Goal: Find specific page/section: Find specific page/section

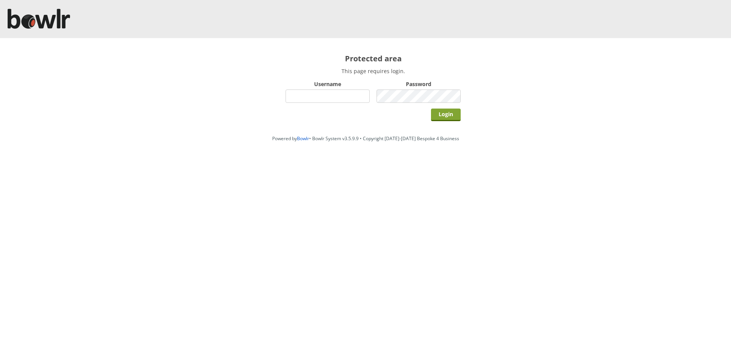
type input "hornseaindoorbowlsclub"
click at [447, 119] on input "Login" at bounding box center [446, 114] width 30 height 13
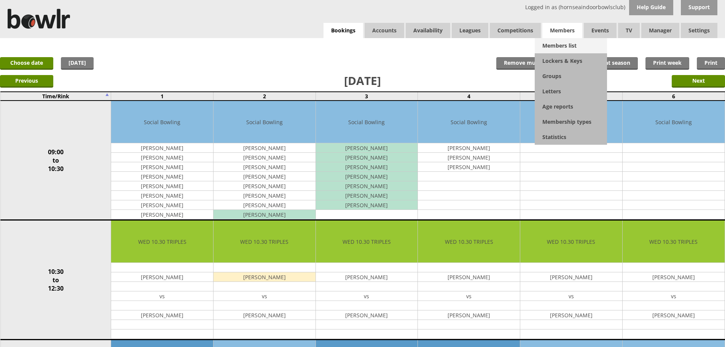
click at [567, 42] on link "Members list" at bounding box center [571, 45] width 72 height 15
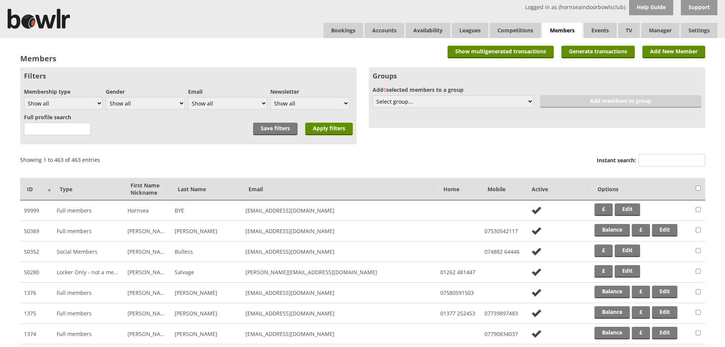
click at [647, 158] on input "Instant search:" at bounding box center [671, 160] width 67 height 13
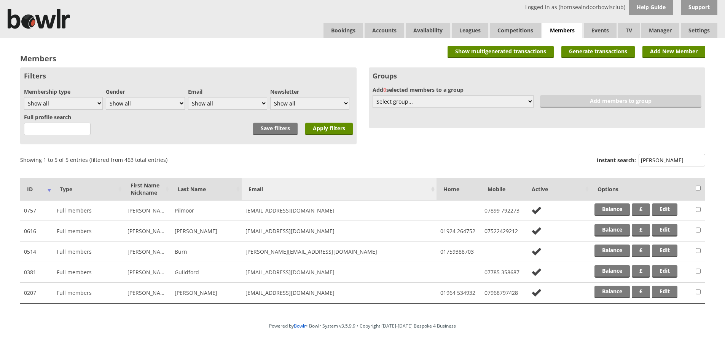
type input "[PERSON_NAME]"
click at [389, 199] on th "Email" at bounding box center [339, 189] width 195 height 22
